Goal: Information Seeking & Learning: Learn about a topic

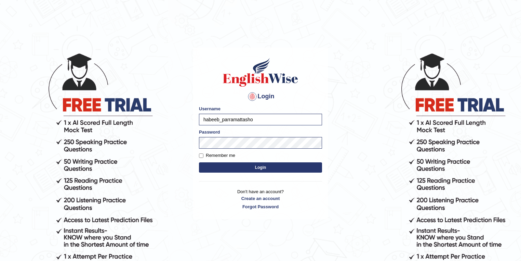
click at [257, 120] on input "habeeb_parramattasho" at bounding box center [260, 120] width 123 height 12
type input "shoeb51"
drag, startPoint x: 256, startPoint y: 167, endPoint x: 254, endPoint y: 164, distance: 4.5
click at [256, 166] on button "Login" at bounding box center [260, 167] width 123 height 10
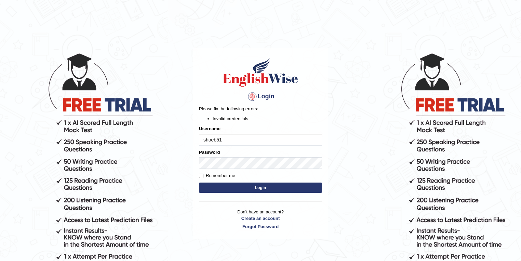
click at [268, 185] on button "Login" at bounding box center [260, 187] width 123 height 10
click at [199, 182] on button "Login" at bounding box center [260, 187] width 123 height 10
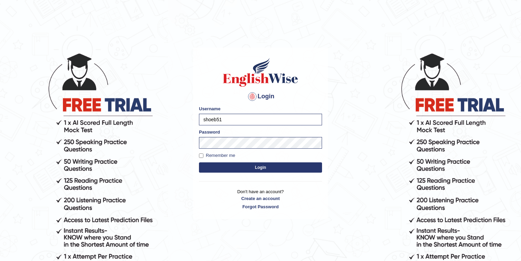
click at [231, 170] on button "Login" at bounding box center [260, 167] width 123 height 10
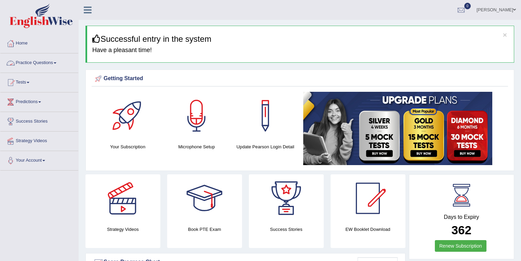
click at [25, 67] on link "Practice Questions" at bounding box center [39, 61] width 78 height 17
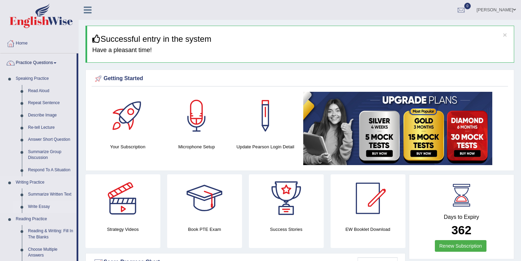
click at [42, 207] on link "Write Essay" at bounding box center [51, 207] width 52 height 12
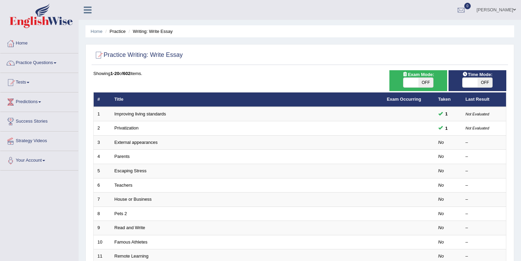
drag, startPoint x: 424, startPoint y: 83, endPoint x: 388, endPoint y: 85, distance: 36.7
click at [424, 83] on span "OFF" at bounding box center [426, 83] width 15 height 10
checkbox input "true"
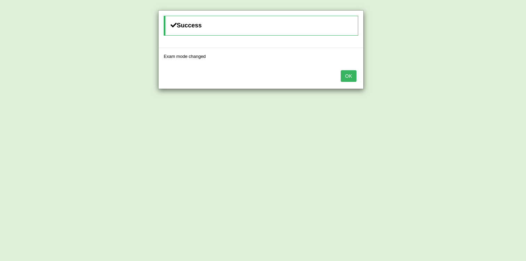
click at [345, 73] on button "OK" at bounding box center [348, 76] width 16 height 12
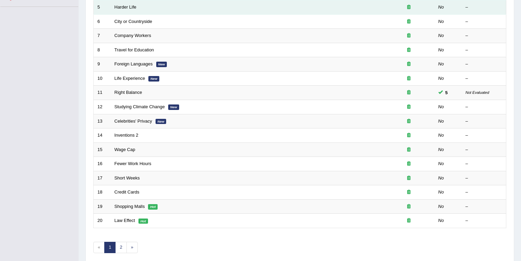
scroll to position [190, 0]
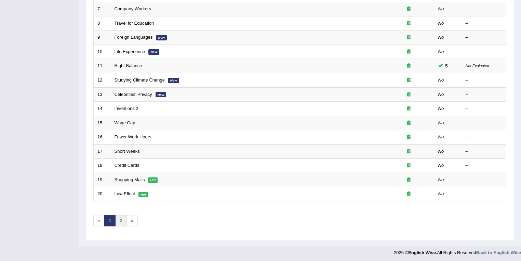
drag, startPoint x: 122, startPoint y: 219, endPoint x: 198, endPoint y: 166, distance: 92.6
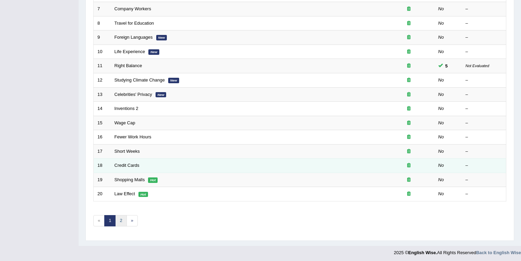
click at [122, 219] on link "2" at bounding box center [120, 220] width 11 height 11
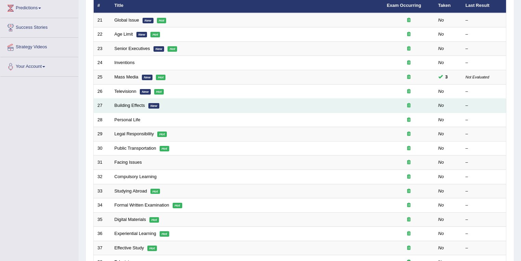
scroll to position [73, 0]
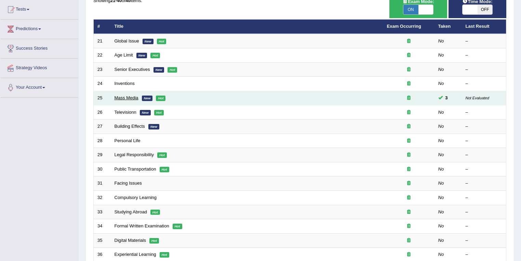
click at [128, 96] on link "Mass Media" at bounding box center [127, 97] width 24 height 5
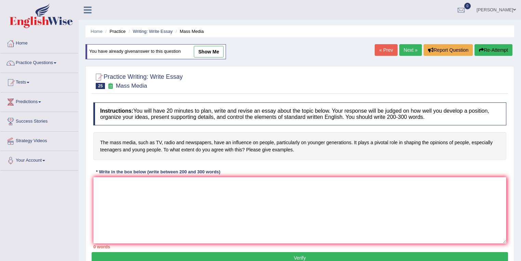
click at [216, 53] on link "show me" at bounding box center [209, 52] width 30 height 12
type textarea "The increasing influence of the mass media on our lives has ignited numerous di…"
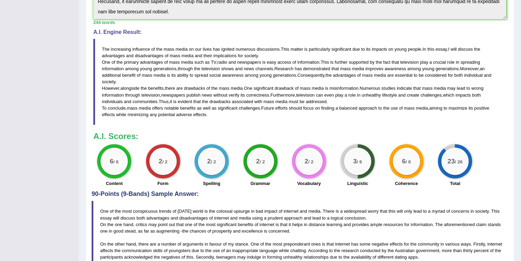
scroll to position [109, 0]
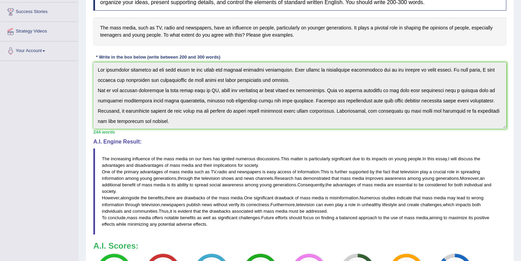
drag, startPoint x: 92, startPoint y: 130, endPoint x: 114, endPoint y: 133, distance: 22.7
click at [116, 134] on div "Instructions: You will have 20 minutes to plan, write and revise an essay about…" at bounding box center [300, 141] width 417 height 315
drag, startPoint x: 116, startPoint y: 132, endPoint x: 87, endPoint y: 133, distance: 29.8
click at [87, 133] on div "Practice Writing: Write Essay 25 Mass Media Instructions: You will have 20 minu…" at bounding box center [300, 201] width 429 height 500
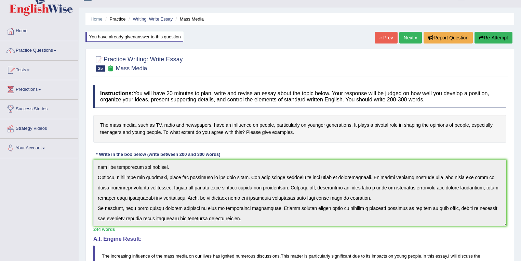
scroll to position [0, 0]
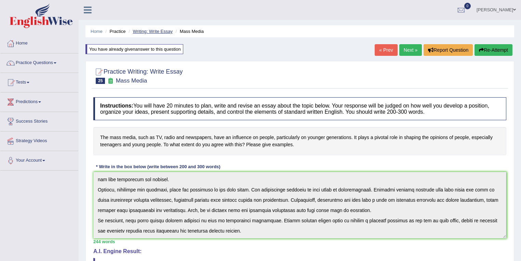
click at [153, 32] on link "Writing: Write Essay" at bounding box center [153, 31] width 40 height 5
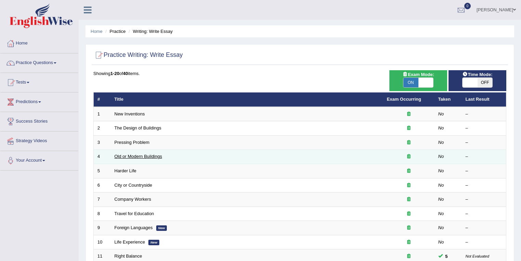
click at [149, 156] on link "Old or Modern Buildings" at bounding box center [139, 156] width 48 height 5
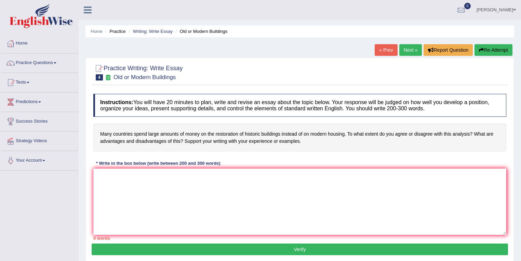
click at [507, 8] on link "[PERSON_NAME]" at bounding box center [497, 9] width 50 height 18
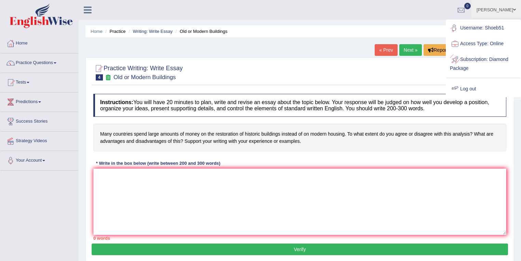
click at [477, 90] on link "Log out" at bounding box center [484, 89] width 74 height 16
